Goal: Information Seeking & Learning: Learn about a topic

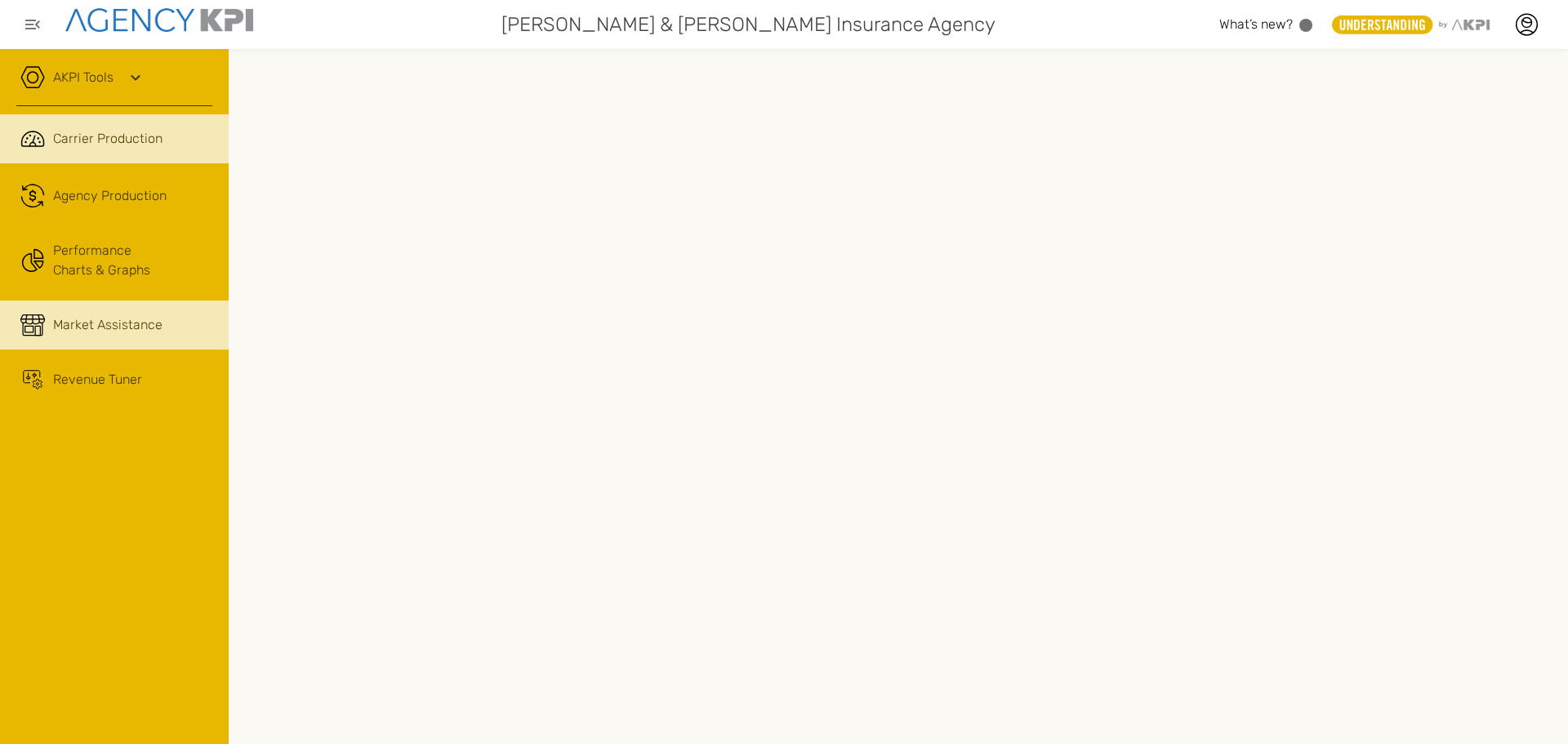
click at [91, 342] on link "Market Assistance" at bounding box center [114, 325] width 228 height 49
